Goal: Check status: Check status

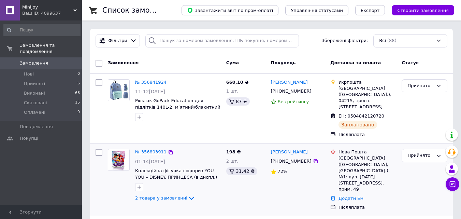
click at [155, 149] on link "№ 356803911" at bounding box center [150, 151] width 31 height 5
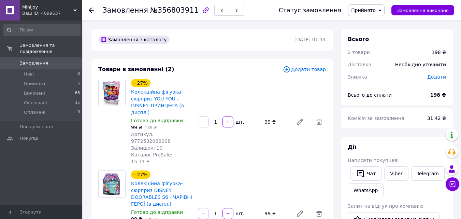
click at [32, 57] on link "Замовлення 0" at bounding box center [42, 63] width 84 height 12
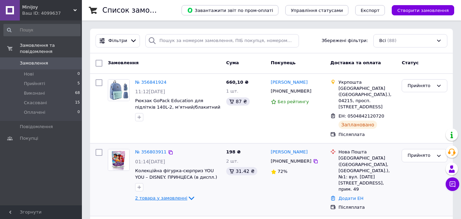
click at [164, 195] on span "2 товара у замовленні" at bounding box center [161, 197] width 52 height 5
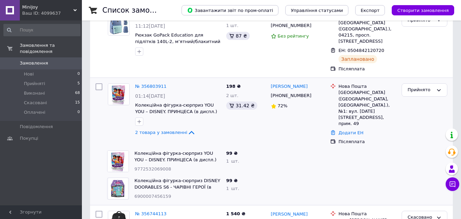
scroll to position [68, 0]
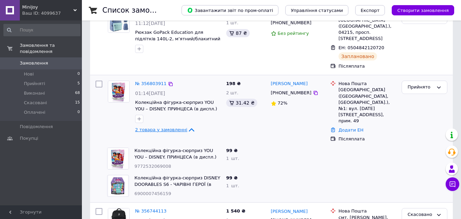
click at [164, 127] on link "2 товара у замовленні" at bounding box center [165, 129] width 60 height 5
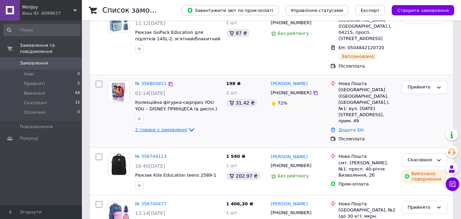
click at [167, 127] on span "2 товара у замовленні" at bounding box center [161, 129] width 52 height 5
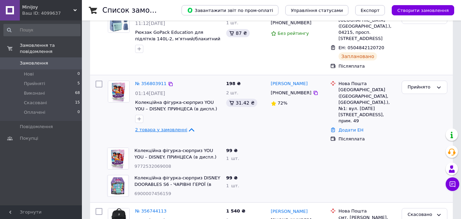
click at [167, 127] on span "2 товара у замовленні" at bounding box center [161, 129] width 52 height 5
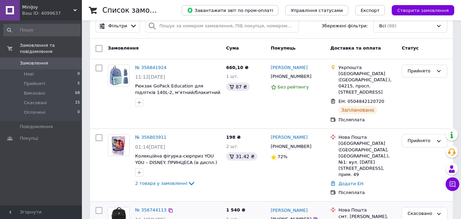
scroll to position [0, 0]
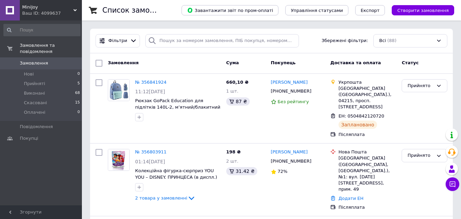
click at [46, 60] on span "Замовлення" at bounding box center [41, 63] width 43 height 6
